Goal: Task Accomplishment & Management: Complete application form

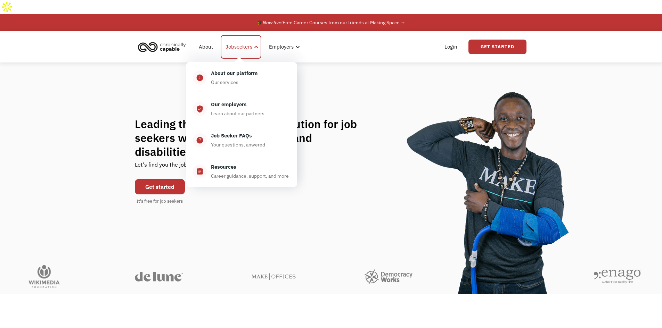
click at [234, 43] on div "Jobseekers" at bounding box center [239, 47] width 27 height 8
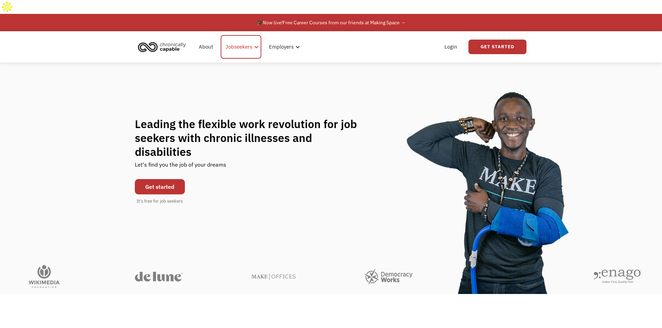
click at [234, 43] on div "Jobseekers" at bounding box center [239, 47] width 27 height 8
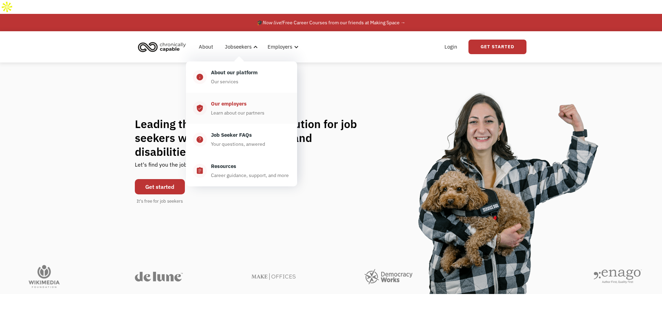
click at [239, 104] on link "verified_user Our employers Learn about our partners" at bounding box center [241, 108] width 111 height 31
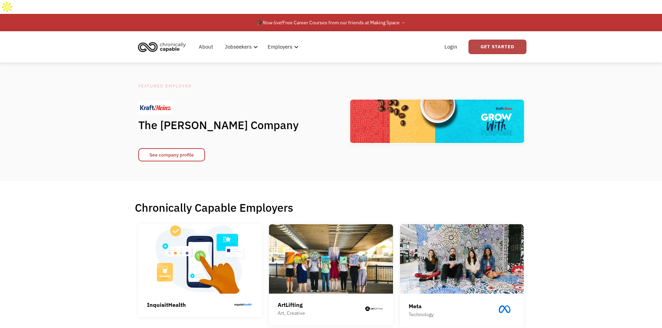
click at [508, 40] on link "Get Started" at bounding box center [497, 47] width 58 height 15
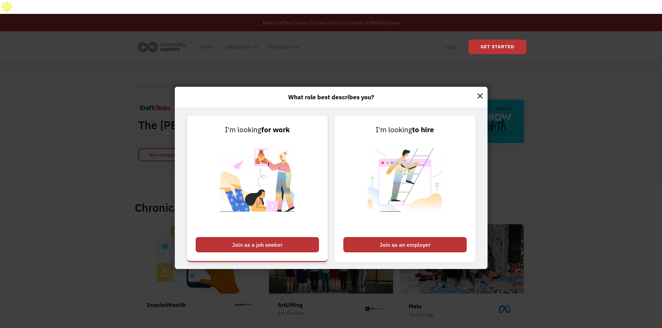
click at [274, 237] on div "Join as a job seeker" at bounding box center [257, 244] width 123 height 15
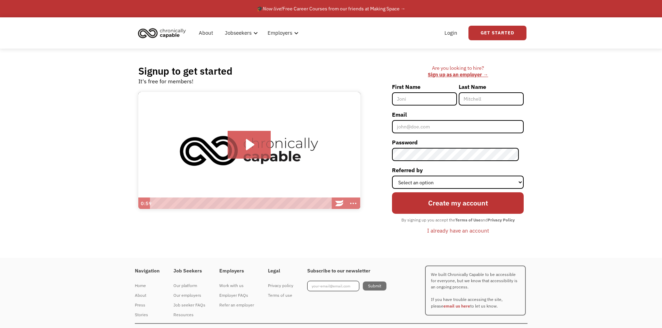
click at [427, 96] on input "First Name" at bounding box center [424, 98] width 65 height 13
type input "[PERSON_NAME]"
click at [442, 127] on input "Email" at bounding box center [458, 126] width 132 height 13
type input "[EMAIL_ADDRESS][PERSON_NAME][DOMAIN_NAME]"
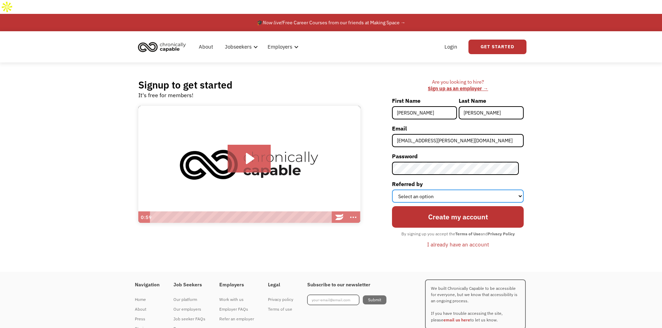
click at [441, 190] on select "Select an option Instagram Facebook Twitter Search Engine News Article Word of …" at bounding box center [458, 196] width 132 height 13
select select "Search Engine"
click at [397, 190] on select "Select an option Instagram Facebook Twitter Search Engine News Article Word of …" at bounding box center [458, 196] width 132 height 13
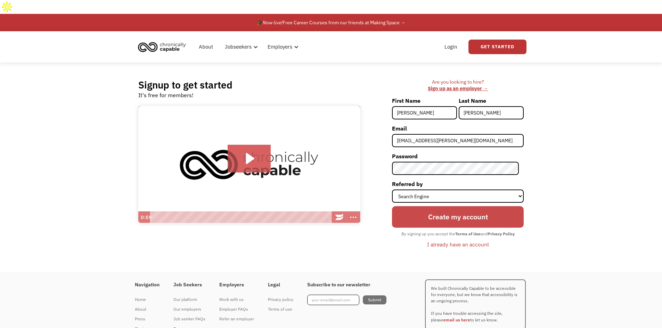
click at [442, 211] on input "Create my account" at bounding box center [458, 217] width 132 height 22
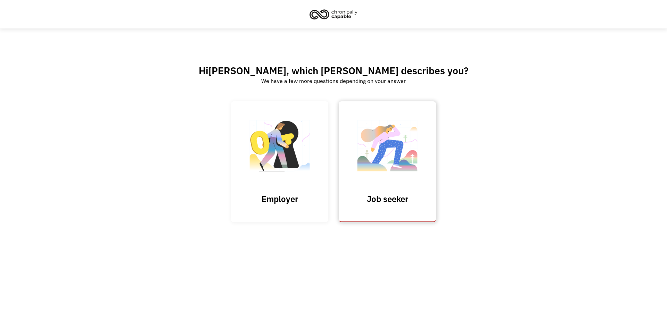
click at [408, 173] on img at bounding box center [387, 149] width 69 height 68
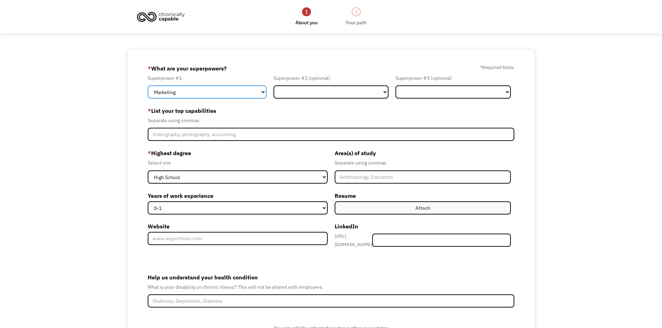
click at [222, 92] on select "Marketing Human Resources Finance Technology Operations Sales Industrial & Manu…" at bounding box center [207, 91] width 119 height 13
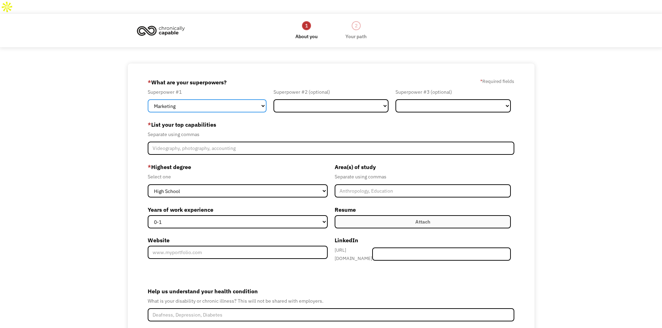
select select "Communications & Public Relations"
click at [148, 99] on select "Marketing Human Resources Finance Technology Operations Sales Industrial & Manu…" at bounding box center [207, 105] width 119 height 13
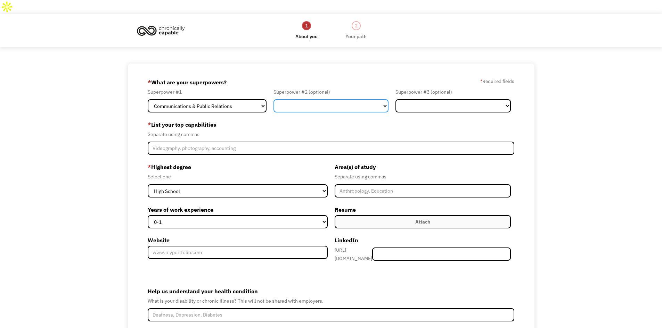
click at [313, 99] on select "Marketing Human Resources Finance Technology Operations Sales Industrial & Manu…" at bounding box center [330, 105] width 115 height 13
select select "Marketing"
click at [273, 99] on select "Marketing Human Resources Finance Technology Operations Sales Industrial & Manu…" at bounding box center [330, 105] width 115 height 13
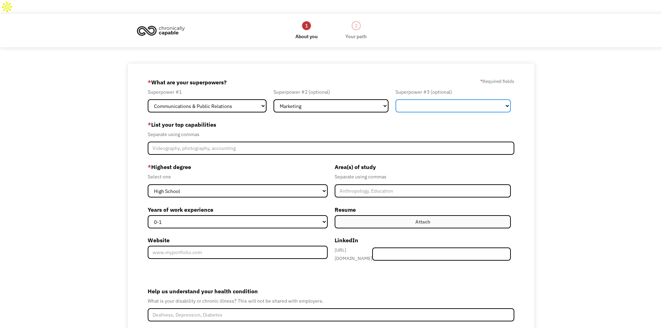
click at [457, 99] on select "Marketing Human Resources Finance Technology Operations Sales Industrial & Manu…" at bounding box center [452, 105] width 115 height 13
select select "Sales"
click at [395, 99] on select "Marketing Human Resources Finance Technology Operations Sales Industrial & Manu…" at bounding box center [452, 105] width 115 height 13
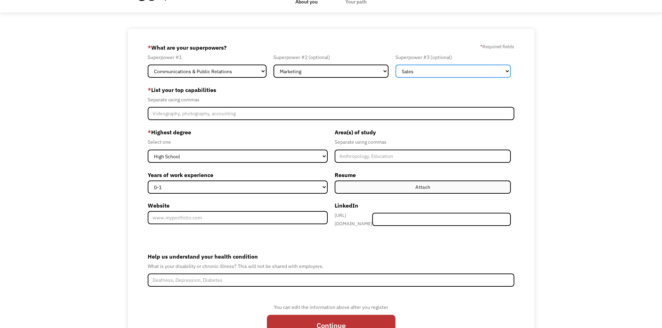
scroll to position [62, 0]
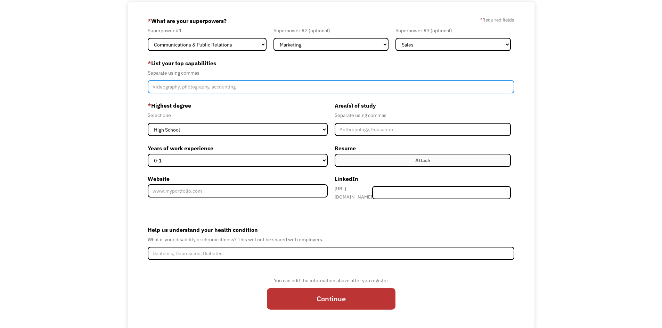
click at [224, 80] on input "Member-Create-Step1" at bounding box center [331, 86] width 367 height 13
type input "s"
type input "Social Media Management, Higher Education,"
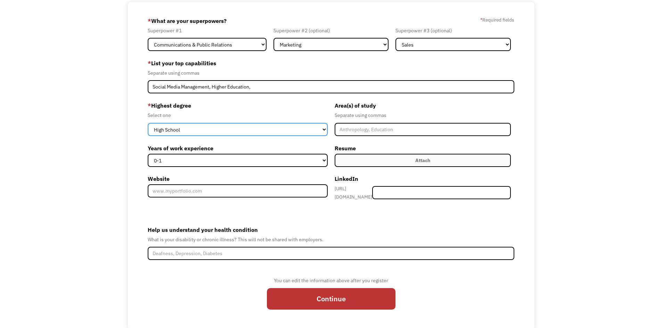
click at [195, 123] on select "High School Associates Bachelors Master's PhD" at bounding box center [238, 129] width 180 height 13
click at [148, 123] on select "High School Associates Bachelors Master's PhD" at bounding box center [238, 129] width 180 height 13
drag, startPoint x: 285, startPoint y: 112, endPoint x: 277, endPoint y: 117, distance: 10.1
click at [285, 123] on select "High School Associates Bachelors Master's PhD" at bounding box center [238, 129] width 180 height 13
select select "masters"
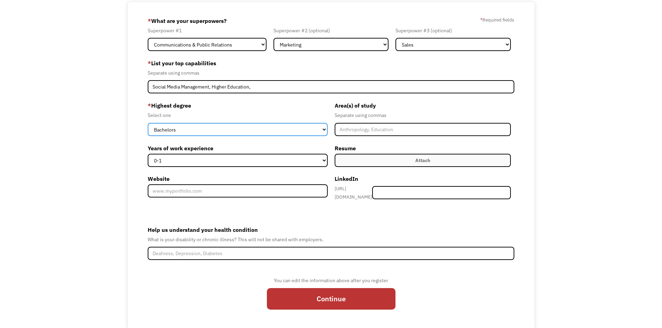
click at [148, 123] on select "High School Associates Bachelors Master's PhD" at bounding box center [238, 129] width 180 height 13
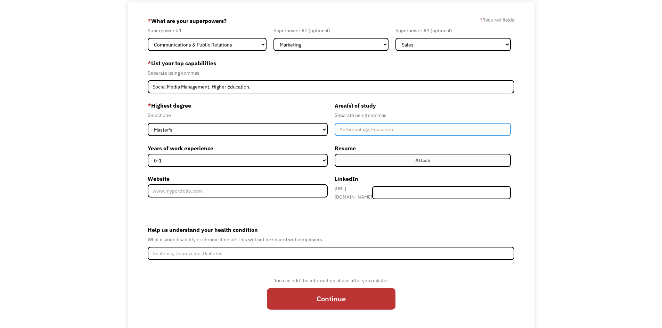
click at [411, 123] on input "Member-Create-Step1" at bounding box center [423, 129] width 177 height 13
type input "H"
type input "Advocacy and Political Leadership, Public Sector Emphasis, Public Relations, Ma…"
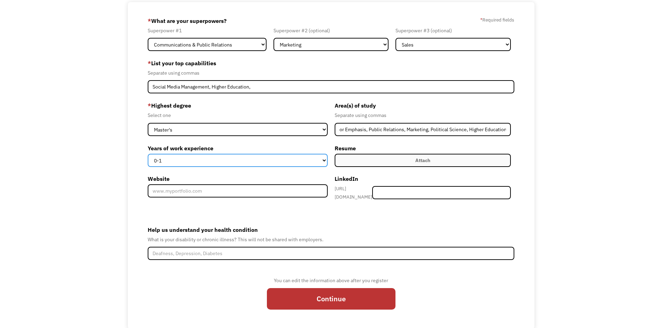
click at [212, 154] on select "0-1 2-4 5-10 11-15 15+" at bounding box center [238, 160] width 180 height 13
select select "2-4"
click at [148, 154] on select "0-1 2-4 5-10 11-15 15+" at bounding box center [238, 160] width 180 height 13
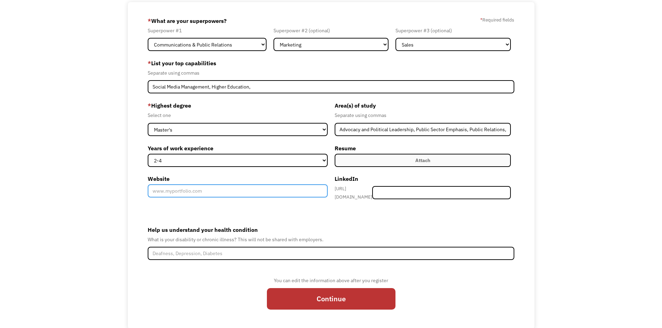
click at [208, 185] on input "Website" at bounding box center [238, 191] width 180 height 13
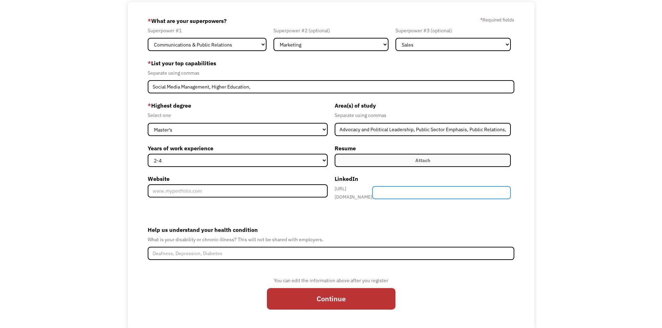
click at [474, 186] on input "Member-Create-Step1" at bounding box center [441, 192] width 139 height 13
type input "emmagabbert"
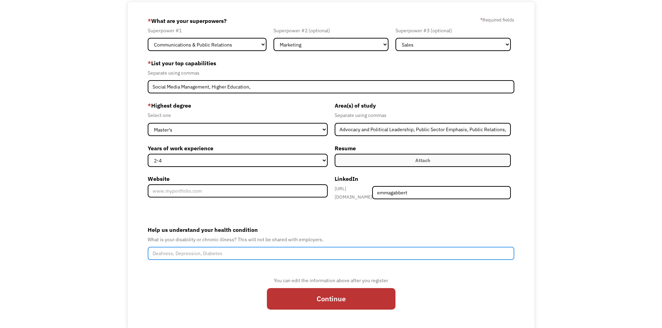
click at [222, 247] on input "Help us understand your health condition" at bounding box center [331, 253] width 367 height 13
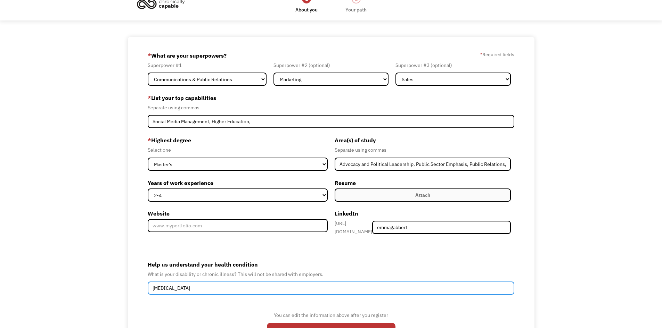
type input "[MEDICAL_DATA]"
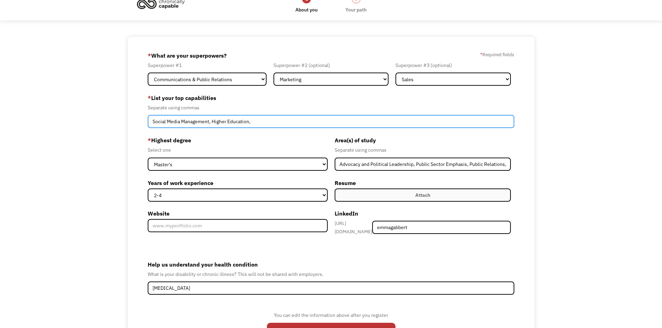
click at [292, 115] on input "Social Media Management, Higher Education," at bounding box center [331, 121] width 367 height 13
type input "Social Media Management, Web Development, Support Services, Marketing, Sales"
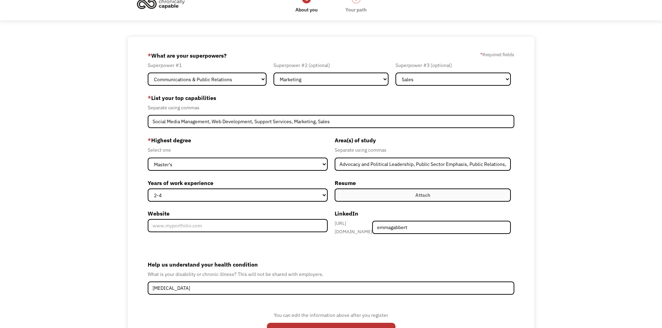
click at [432, 189] on label "Attach" at bounding box center [423, 195] width 177 height 13
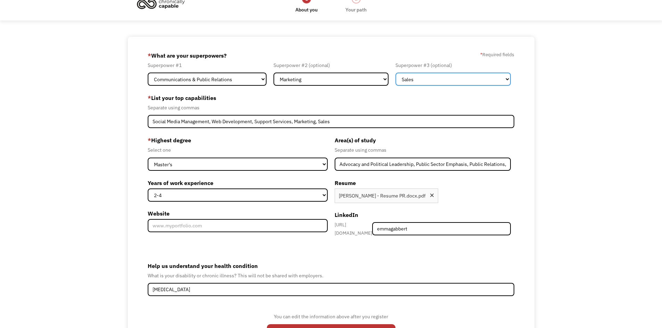
click at [432, 73] on select "Marketing Human Resources Finance Technology Operations Sales Industrial & Manu…" at bounding box center [452, 79] width 115 height 13
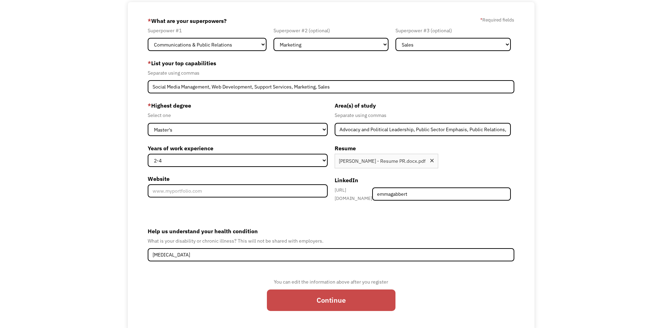
click at [359, 290] on input "Continue" at bounding box center [331, 301] width 129 height 22
type input "Please wait..."
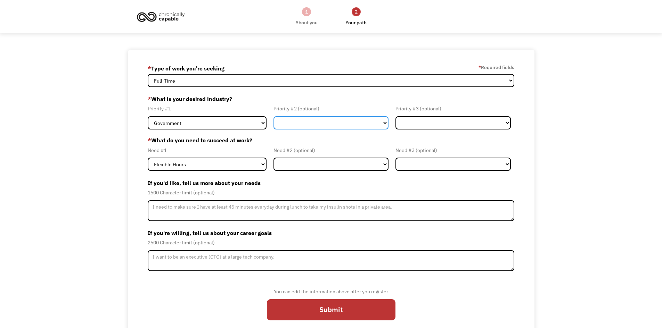
click at [292, 128] on select "Government Finance & Insurance Health & Social Care Tech & Engineering Creative…" at bounding box center [330, 122] width 115 height 13
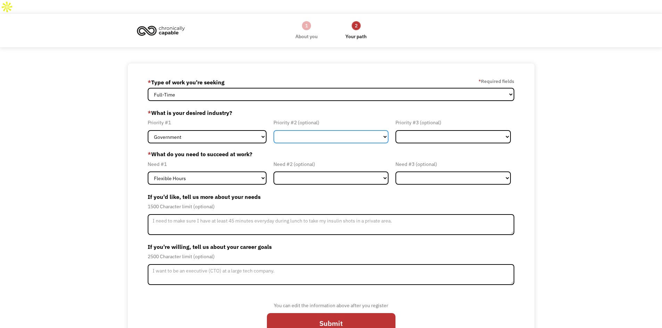
select select "Education"
click at [273, 130] on select "Government Finance & Insurance Health & Social Care Tech & Engineering Creative…" at bounding box center [330, 136] width 115 height 13
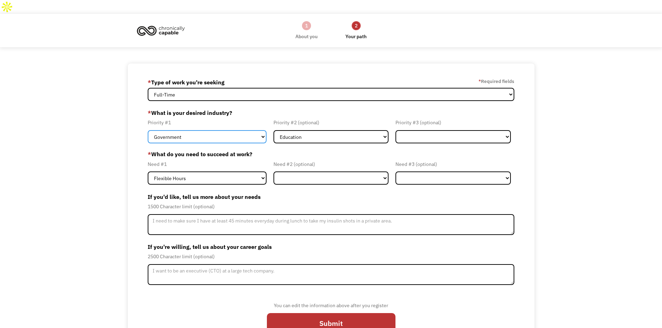
click at [249, 130] on select "Government Finance & Insurance Health & Social Care Tech & Engineering Creative…" at bounding box center [207, 136] width 119 height 13
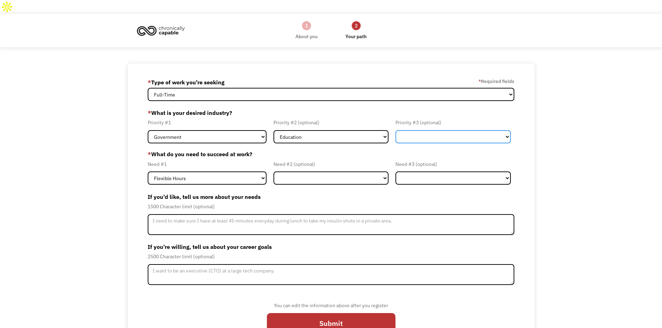
click at [446, 130] on select "Government Finance & Insurance Health & Social Care Tech & Engineering Creative…" at bounding box center [452, 136] width 115 height 13
select select "Health & Social Care"
click at [395, 130] on select "Government Finance & Insurance Health & Social Care Tech & Engineering Creative…" at bounding box center [452, 136] width 115 height 13
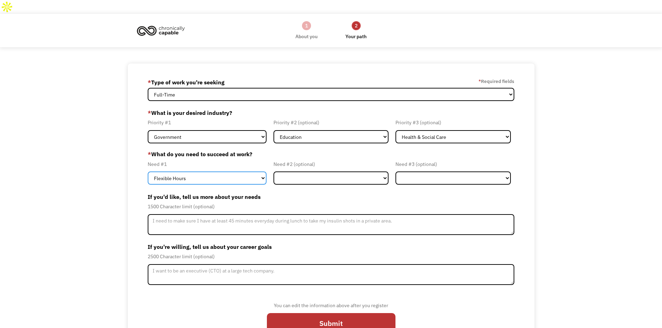
click at [229, 172] on select "Flexible Hours Remote Work Service Animal On-site Accommodations Visual Support…" at bounding box center [207, 178] width 119 height 13
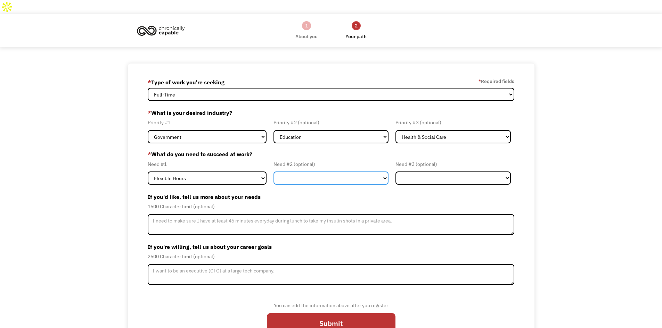
click at [317, 172] on select "Flexible Hours Remote Work Service Animal On-site Accommodations Visual Support…" at bounding box center [330, 178] width 115 height 13
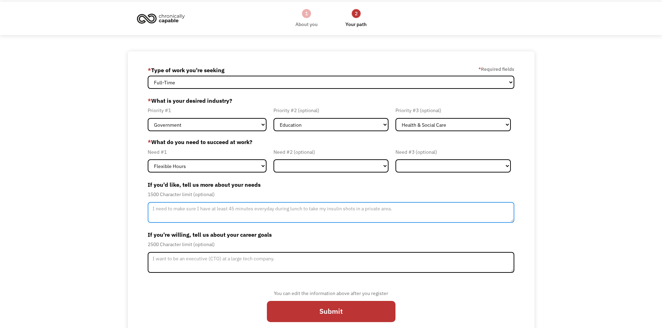
click at [301, 202] on textarea "Member-Update-Form-Step2" at bounding box center [331, 212] width 367 height 21
type textarea "I"
type textarea "I like to work 10 a.m. to 6 p.m."
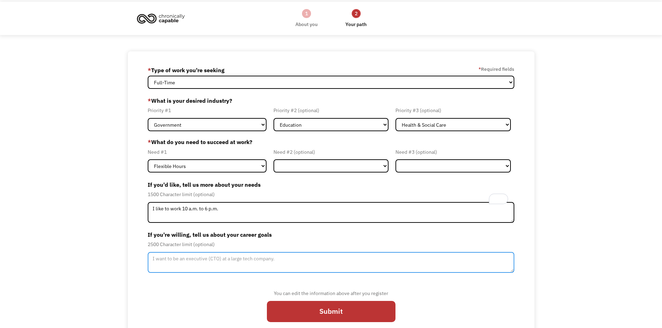
click at [296, 252] on textarea "Member-Update-Form-Step2" at bounding box center [331, 262] width 367 height 21
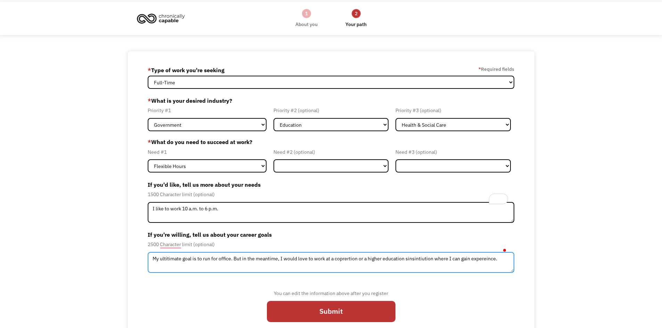
type textarea "My ultitimate goal is to run for office. But in the meantime, I would love to w…"
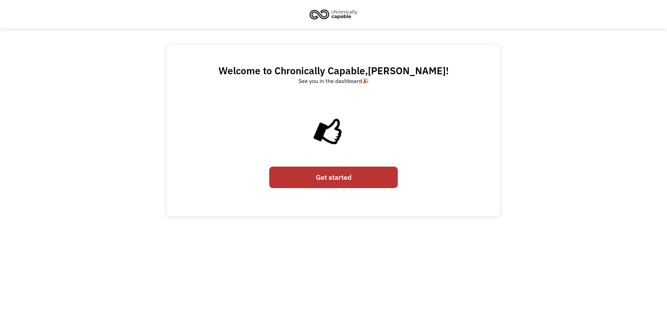
click at [350, 179] on link "Get started" at bounding box center [333, 178] width 129 height 22
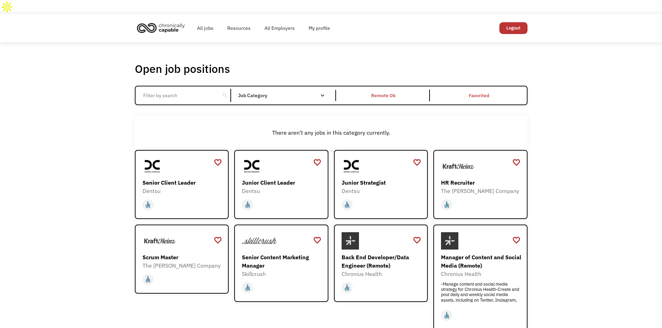
click at [177, 89] on input "Email Form" at bounding box center [177, 95] width 77 height 13
click at [266, 89] on div "search Filter by category Administration Communications & Public Relations Cust…" at bounding box center [331, 96] width 393 height 20
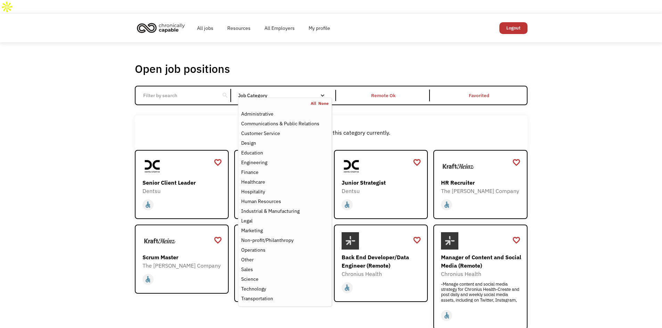
click at [270, 90] on div "Job Category All None Administrative Communications & Public Relations Customer…" at bounding box center [284, 95] width 93 height 11
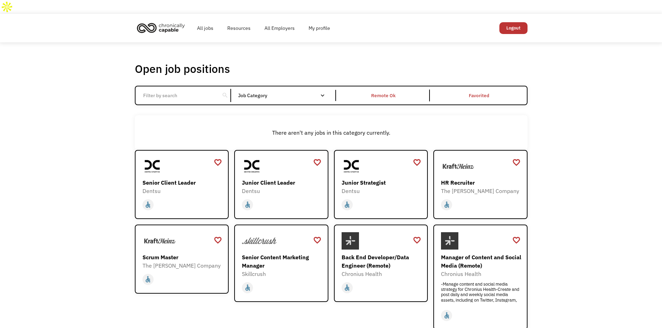
click at [270, 93] on div "Job Category" at bounding box center [284, 95] width 93 height 5
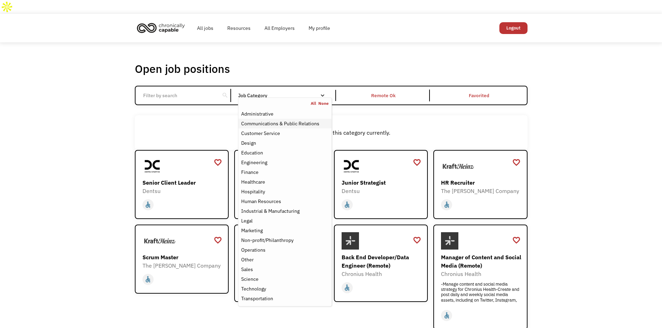
click at [273, 120] on div "Communications & Public Relations" at bounding box center [280, 124] width 78 height 8
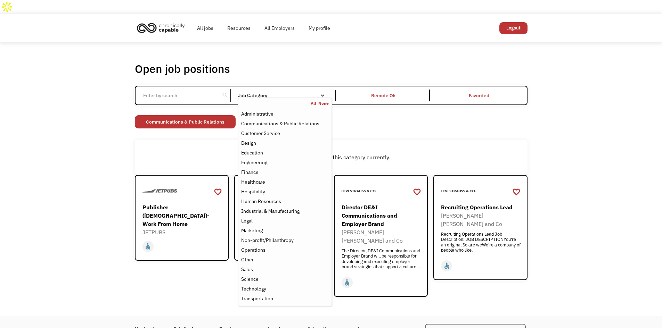
click at [146, 116] on div "Communications & Public Relations" at bounding box center [186, 122] width 103 height 15
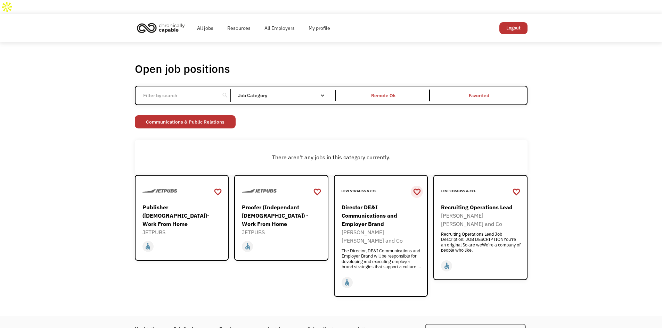
click at [418, 187] on div "favorite_border" at bounding box center [417, 192] width 8 height 10
click at [521, 186] on div "favorite_border" at bounding box center [516, 192] width 12 height 12
click at [516, 187] on div "favorite_border" at bounding box center [516, 192] width 8 height 10
click at [182, 115] on link "Communications & Public Relations" at bounding box center [185, 121] width 101 height 13
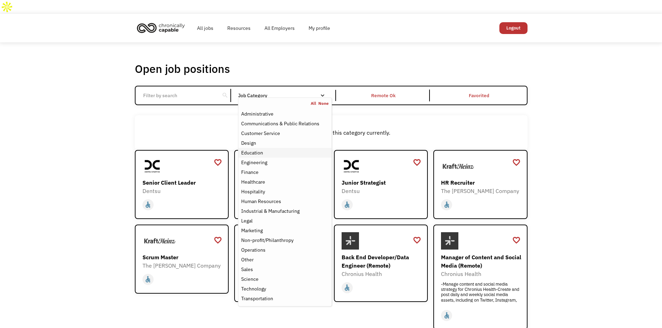
click at [280, 149] on div "Education" at bounding box center [284, 153] width 87 height 8
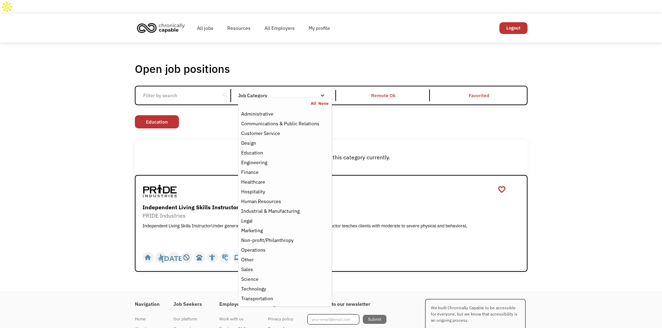
click at [320, 101] on link "None" at bounding box center [323, 104] width 10 height 6
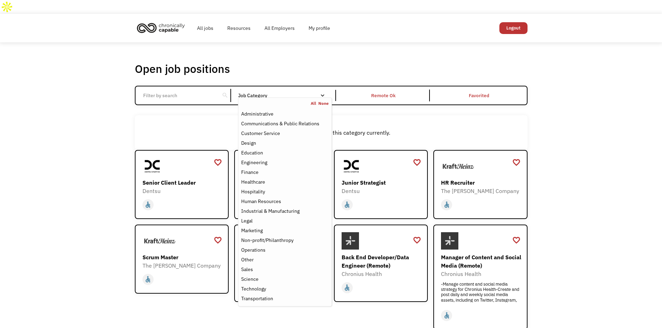
click at [303, 93] on div "Job Category" at bounding box center [284, 95] width 93 height 5
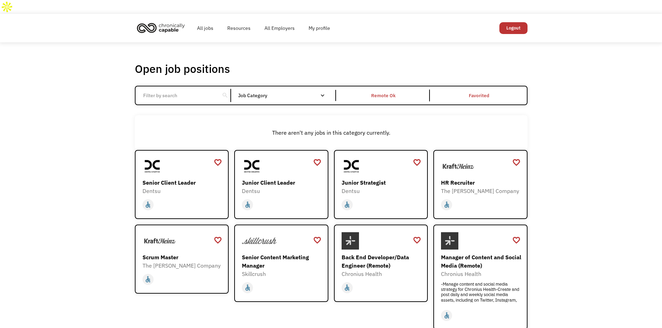
click at [303, 93] on div "Job Category" at bounding box center [284, 95] width 93 height 5
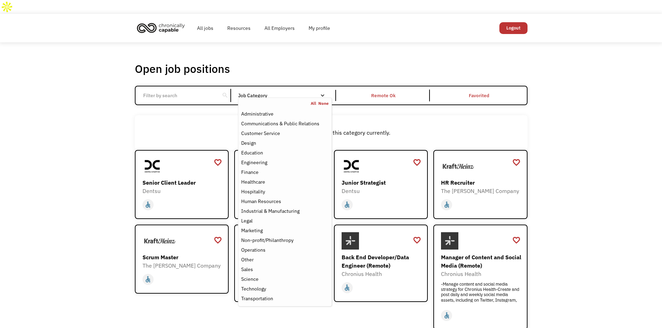
click at [289, 98] on nav "All None Administrative Communications & Public Relations Customer Service Desi…" at bounding box center [284, 202] width 93 height 209
click at [262, 236] on div "Non-profit/Philanthropy" at bounding box center [267, 240] width 52 height 8
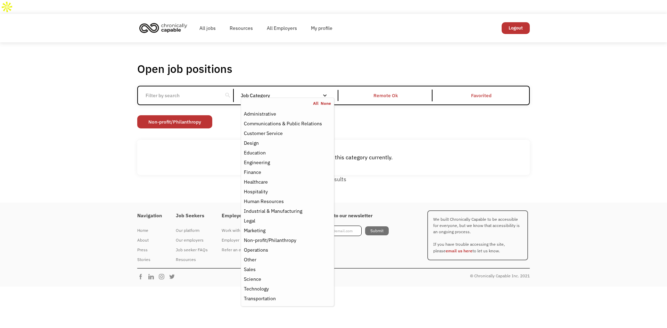
click at [156, 175] on div "No results" at bounding box center [333, 179] width 393 height 8
click at [270, 227] on div "Marketing" at bounding box center [287, 231] width 87 height 8
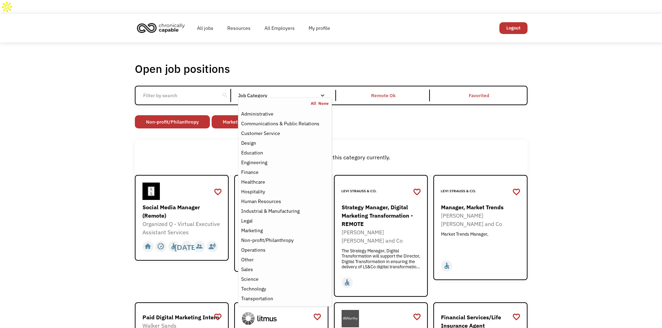
click at [107, 190] on div "Open job positions You have X liked items Search search Filter by category Admi…" at bounding box center [331, 230] width 662 height 377
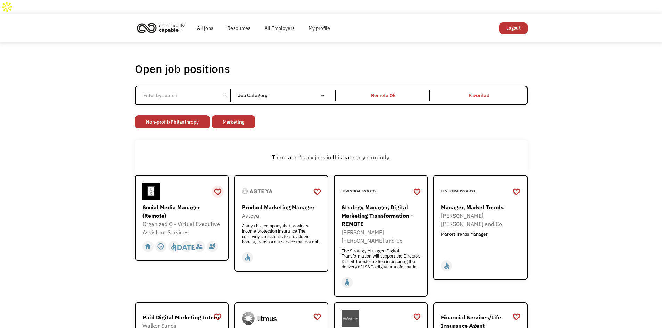
click at [219, 187] on div "favorite_border" at bounding box center [218, 192] width 8 height 10
click at [415, 187] on div "favorite_border" at bounding box center [417, 192] width 8 height 10
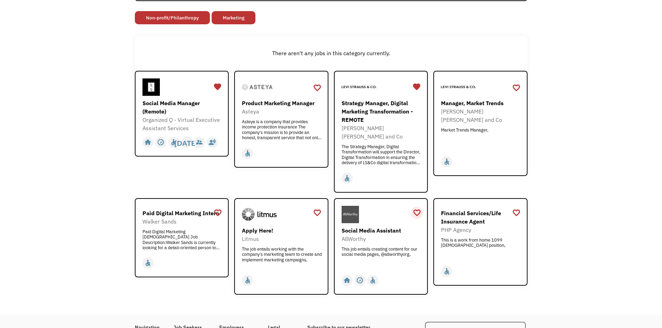
click at [419, 208] on div "favorite_border" at bounding box center [417, 213] width 8 height 10
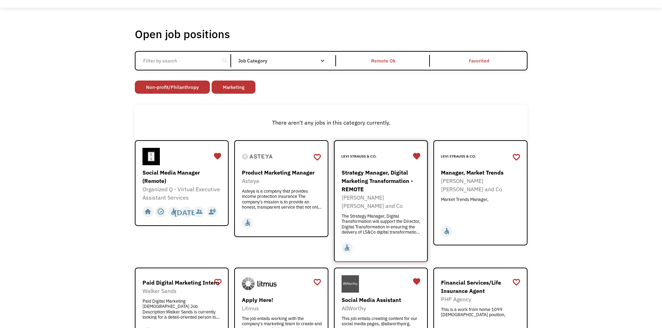
scroll to position [0, 0]
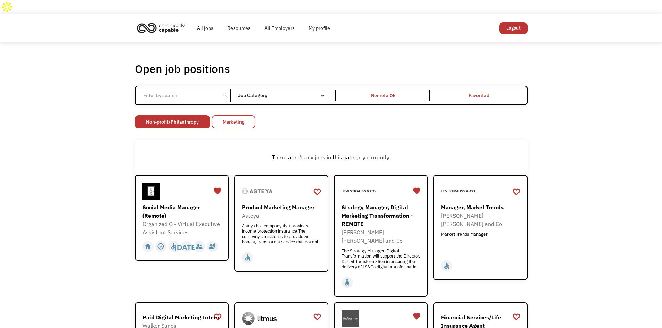
click at [222, 115] on link "Marketing" at bounding box center [234, 121] width 44 height 13
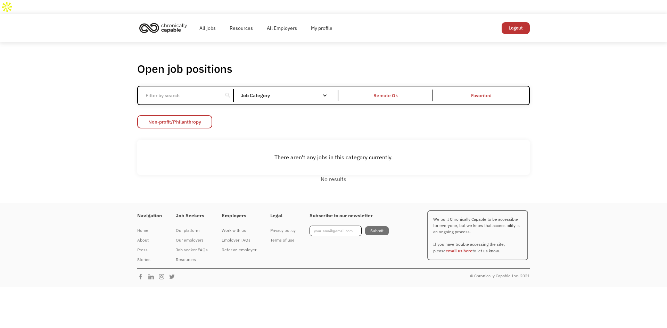
click at [185, 115] on link "Non-profit/Philanthropy" at bounding box center [174, 121] width 75 height 13
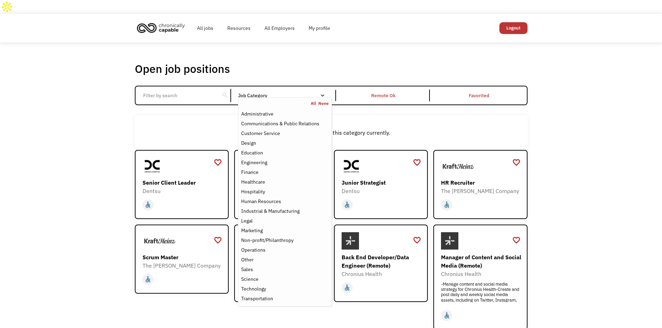
click at [282, 98] on nav "All None Administrative Communications & Public Relations Customer Service Desi…" at bounding box center [284, 202] width 93 height 209
click at [291, 139] on div "Design" at bounding box center [284, 143] width 87 height 8
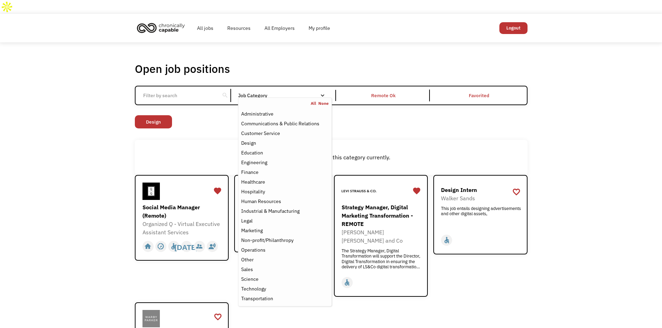
click at [115, 150] on div "Open job positions You have X liked items Search search Filter by category Admi…" at bounding box center [331, 230] width 662 height 377
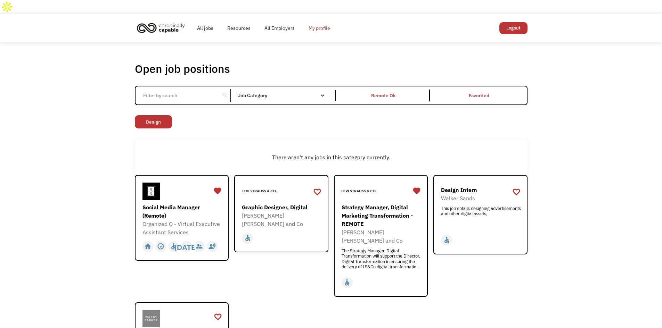
click at [328, 17] on link "My profile" at bounding box center [319, 28] width 35 height 22
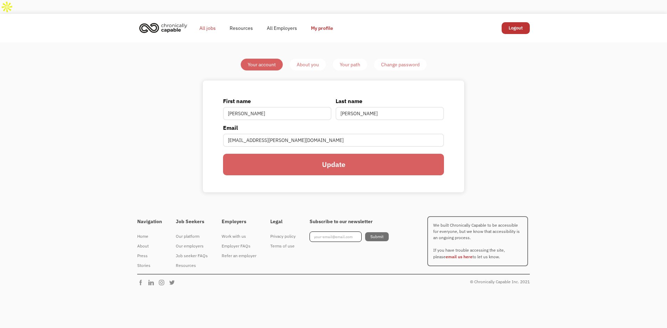
click at [208, 17] on link "All jobs" at bounding box center [207, 28] width 30 height 22
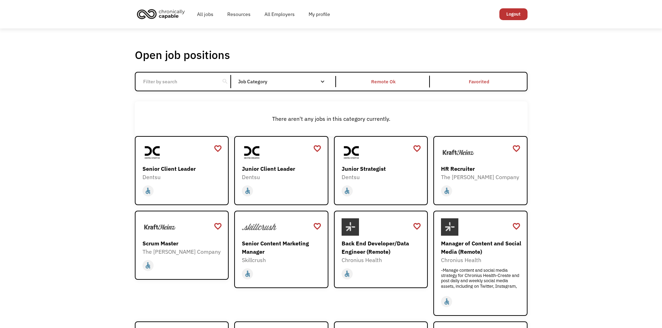
scroll to position [104, 0]
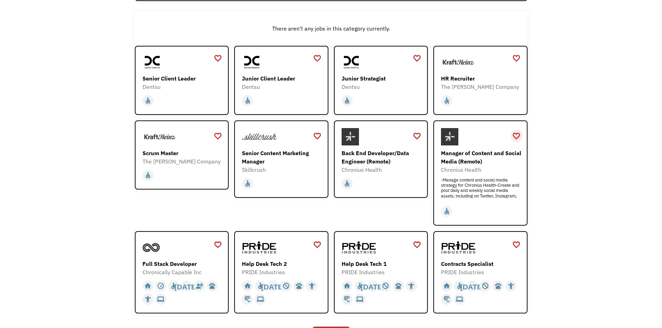
click at [516, 131] on div "favorite_border" at bounding box center [516, 136] width 8 height 10
